Goal: Transaction & Acquisition: Purchase product/service

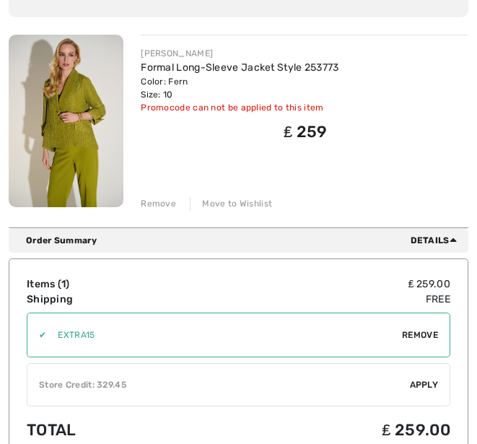
scroll to position [188, 0]
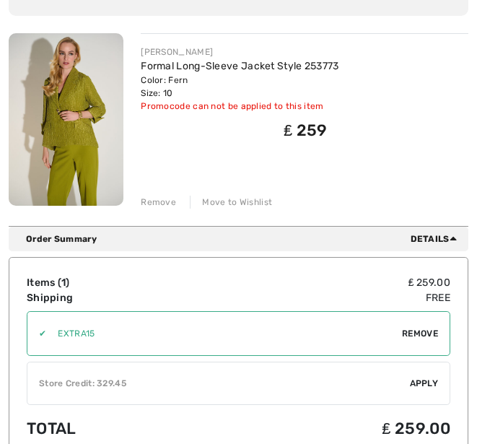
click at [431, 377] on span "Apply" at bounding box center [424, 383] width 29 height 13
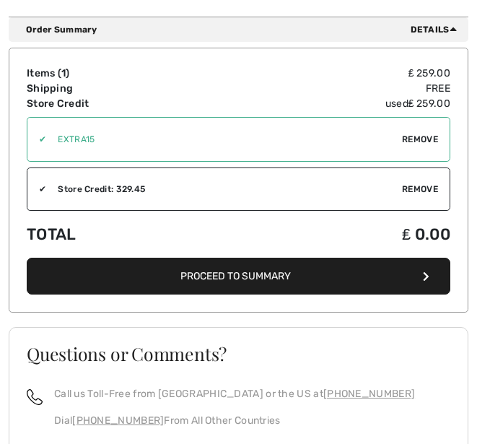
scroll to position [401, 0]
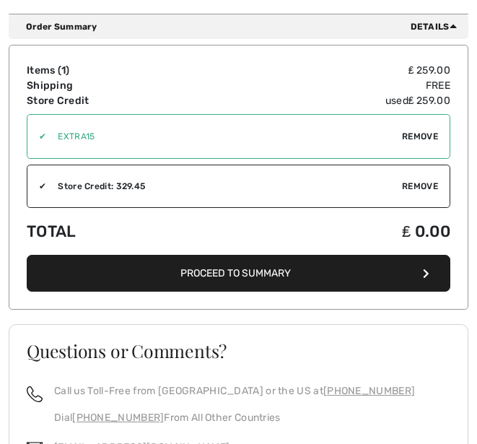
click at [285, 269] on span "Proceed to Summary" at bounding box center [236, 273] width 110 height 12
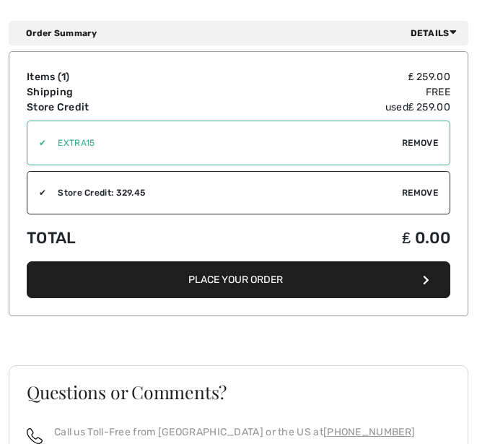
scroll to position [823, 0]
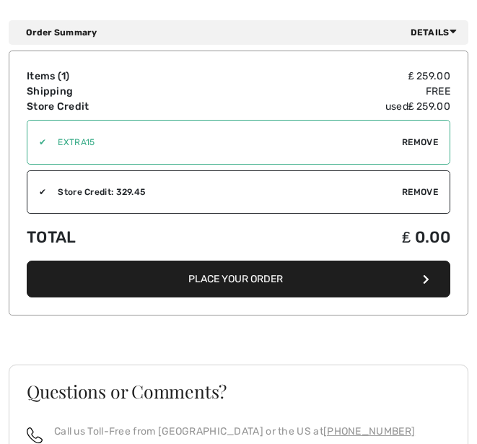
click at [286, 267] on button "Place Your Order" at bounding box center [239, 279] width 424 height 37
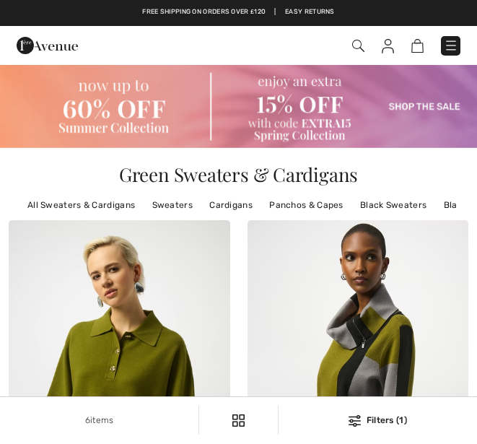
checkbox input "true"
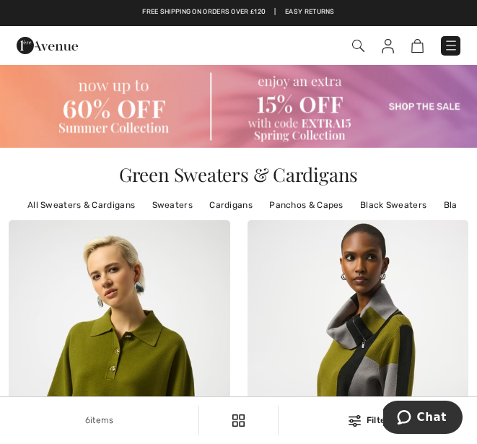
click at [362, 40] on img at bounding box center [358, 46] width 12 height 12
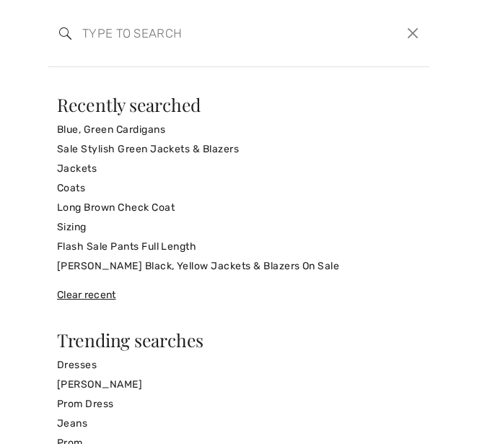
click at [422, 27] on button "Close" at bounding box center [413, 33] width 21 height 22
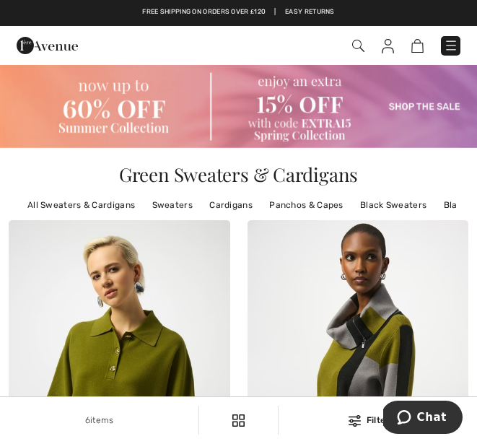
click at [389, 46] on img at bounding box center [388, 46] width 12 height 14
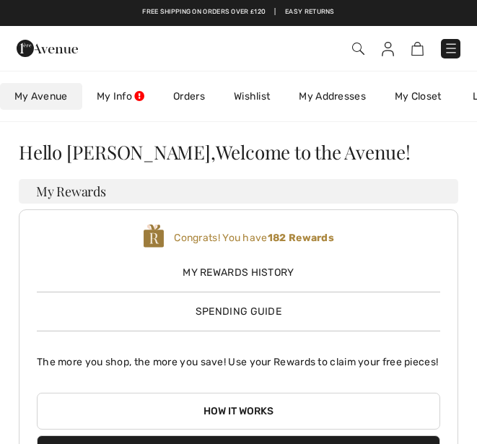
click at [421, 46] on img at bounding box center [418, 49] width 12 height 14
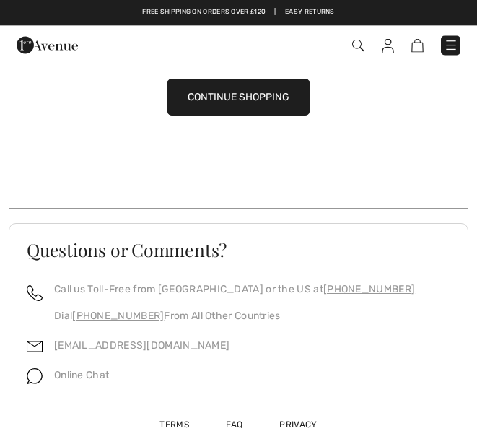
scroll to position [141, 0]
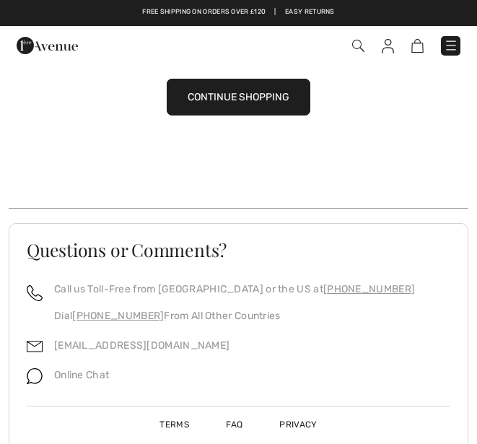
click at [106, 370] on span "Online Chat" at bounding box center [81, 375] width 55 height 12
click at [97, 375] on span "Online Chat" at bounding box center [81, 375] width 55 height 12
click at [93, 371] on span "Online Chat" at bounding box center [81, 375] width 55 height 12
click at [53, 372] on div "Online Chat" at bounding box center [76, 380] width 66 height 30
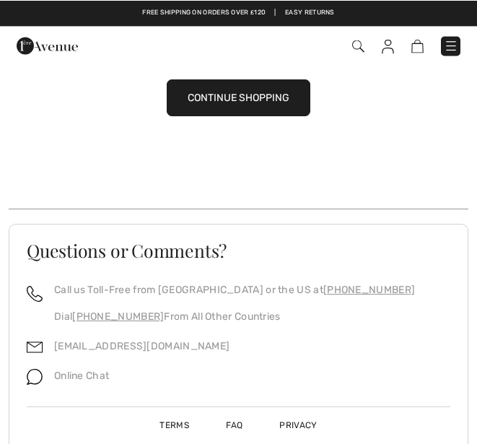
click at [97, 369] on span "Online Chat" at bounding box center [81, 375] width 55 height 12
